Goal: Learn about a topic: Learn about a topic

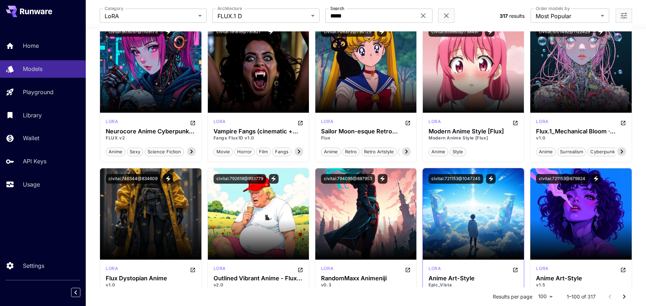
scroll to position [1266, 0]
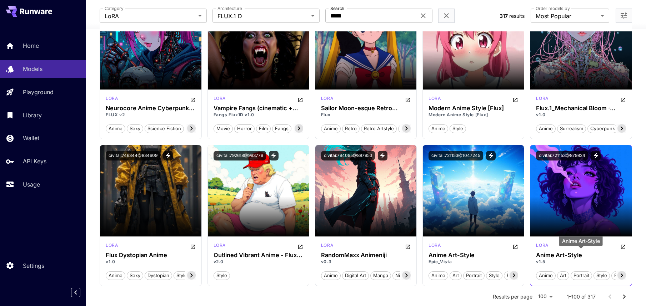
click at [566, 254] on h3 "Anime Art-Style" at bounding box center [581, 255] width 90 height 7
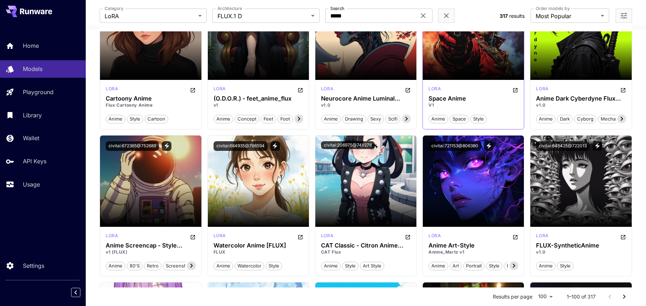
scroll to position [1762, 0]
